Goal: Navigation & Orientation: Find specific page/section

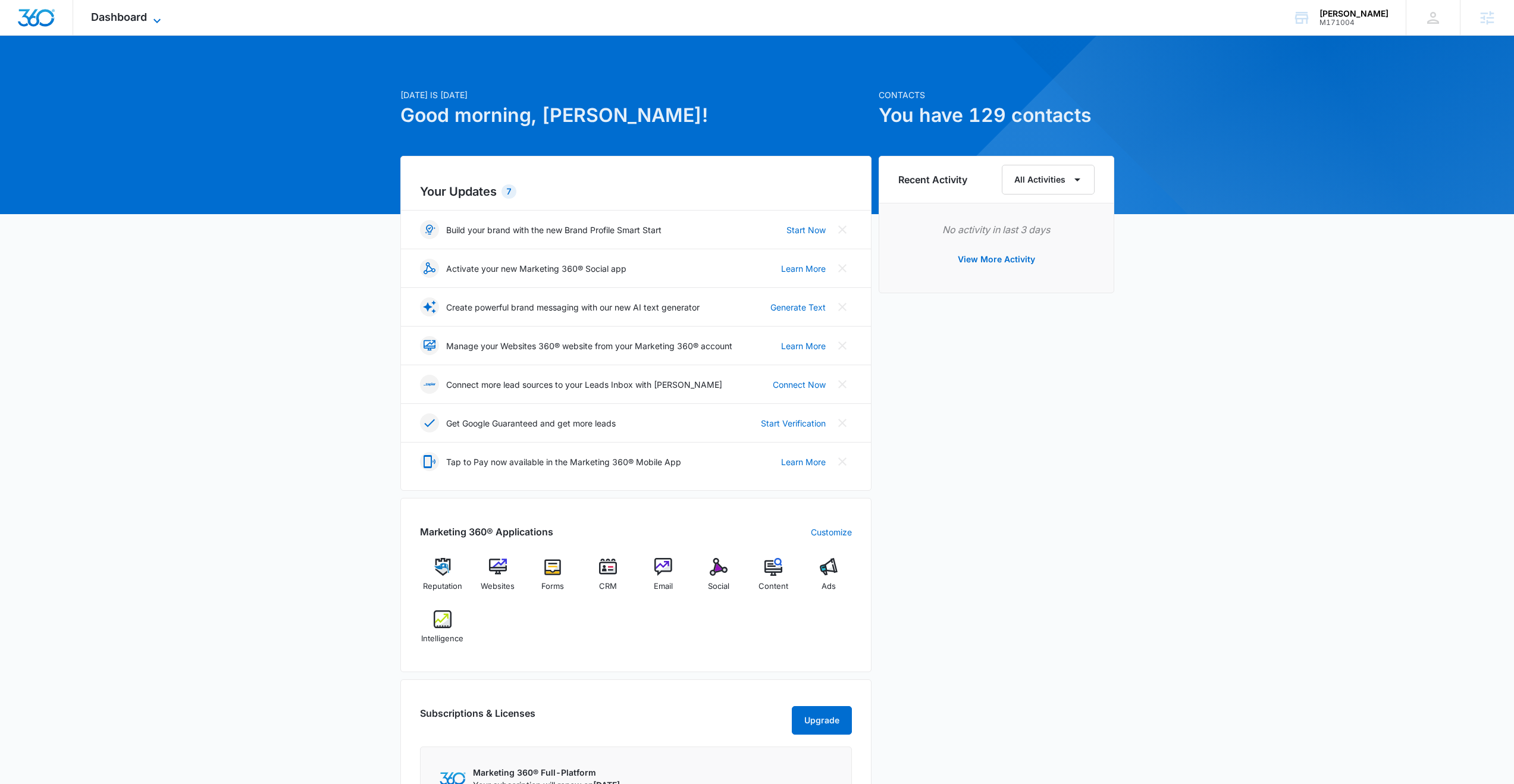
click at [126, 16] on span "Dashboard" at bounding box center [119, 16] width 56 height 13
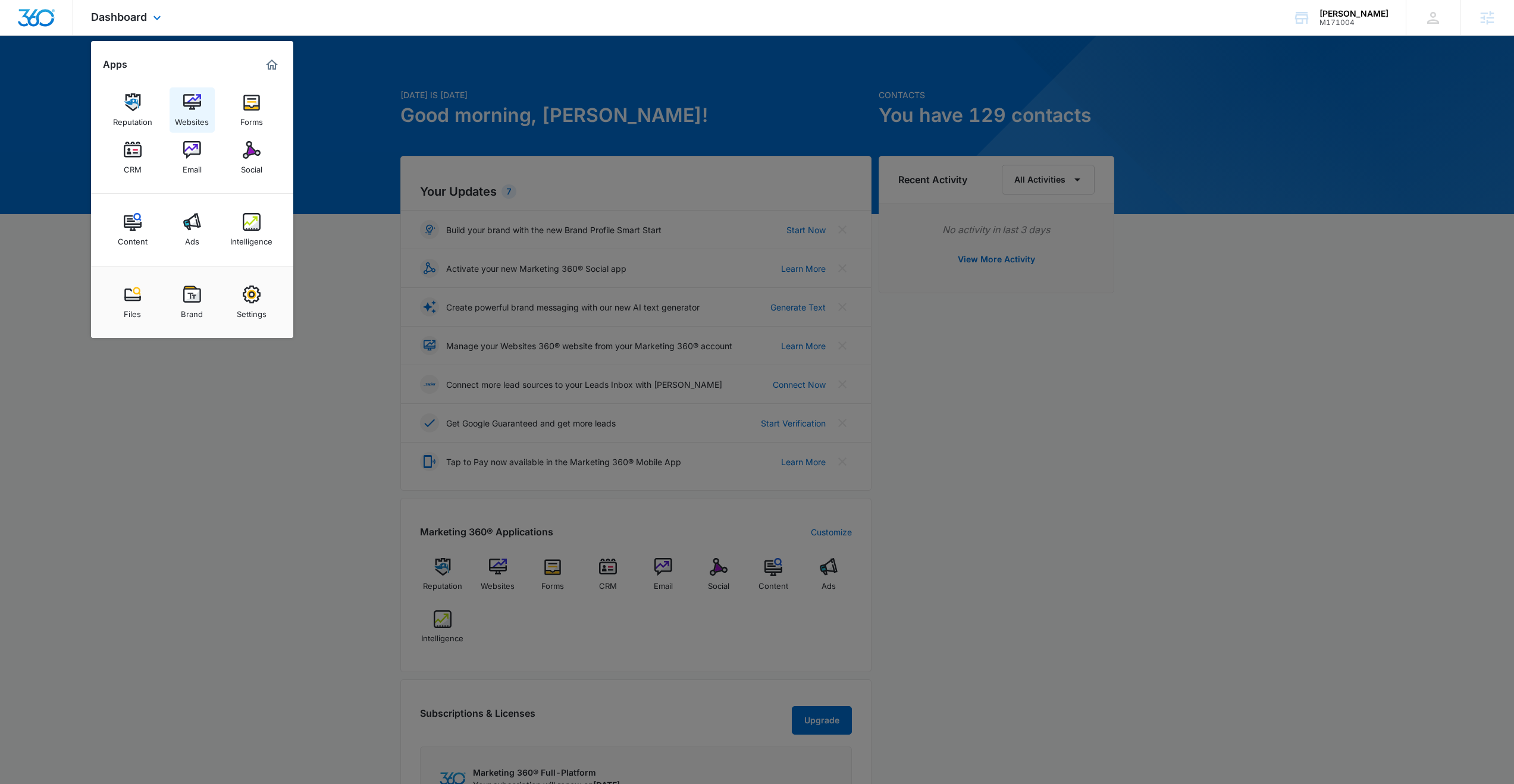
click at [184, 116] on div "Websites" at bounding box center [191, 119] width 34 height 15
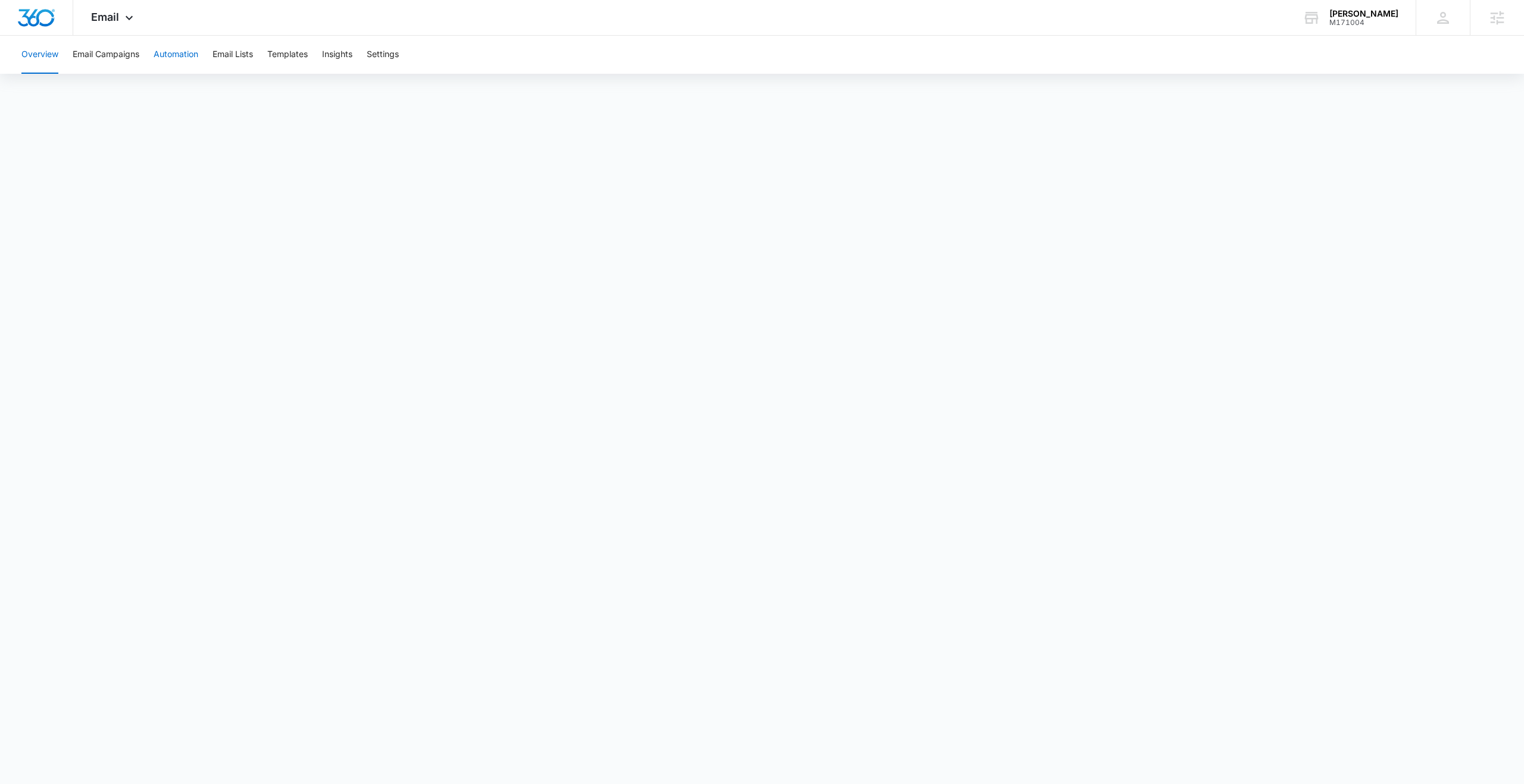
click at [184, 55] on button "Automation" at bounding box center [176, 55] width 45 height 38
click at [286, 58] on button "Templates" at bounding box center [287, 55] width 40 height 38
click at [180, 53] on button "Automation" at bounding box center [176, 55] width 45 height 38
click at [100, 15] on span "Email" at bounding box center [105, 16] width 28 height 13
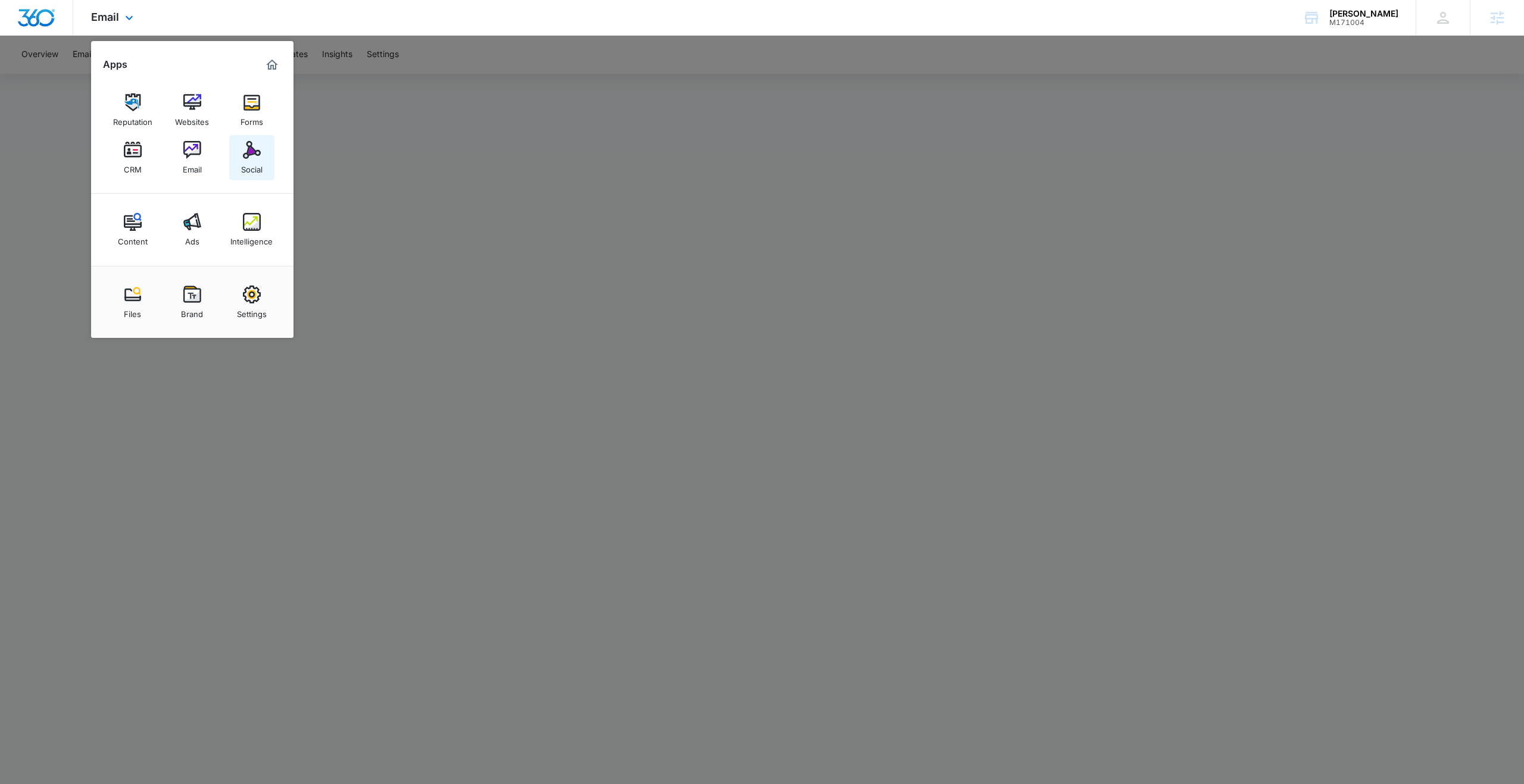
click at [252, 155] on img at bounding box center [252, 150] width 18 height 18
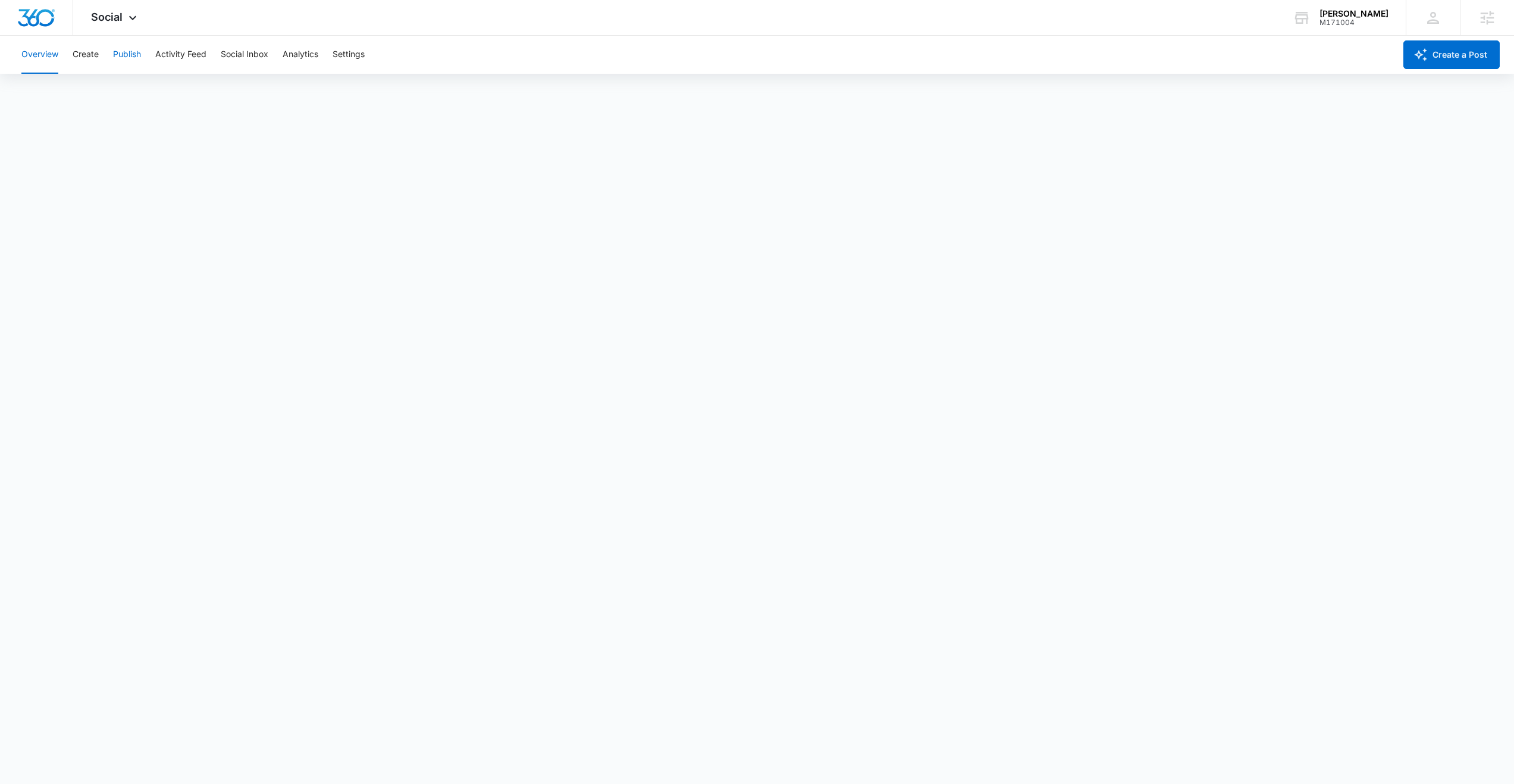
click at [118, 53] on button "Publish" at bounding box center [127, 55] width 28 height 38
click at [88, 61] on button "Create" at bounding box center [86, 55] width 26 height 38
click at [130, 90] on button "Approvals" at bounding box center [116, 91] width 40 height 33
click at [65, 88] on button "Content Library" at bounding box center [51, 91] width 61 height 33
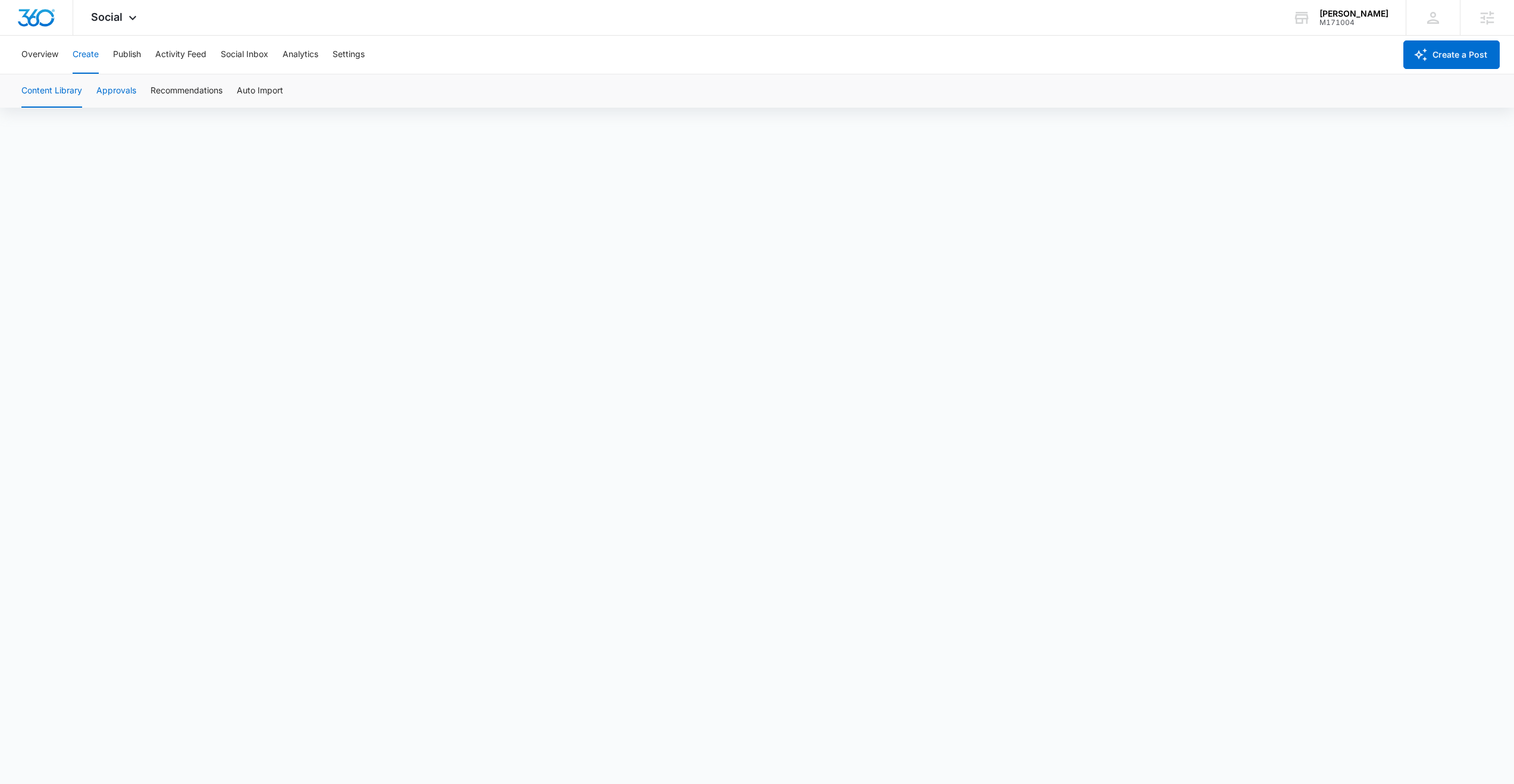
click at [114, 90] on button "Approvals" at bounding box center [116, 91] width 40 height 33
